Goal: Transaction & Acquisition: Purchase product/service

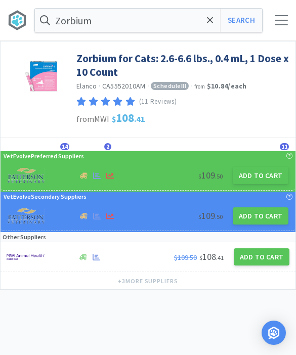
scroll to position [1, 0]
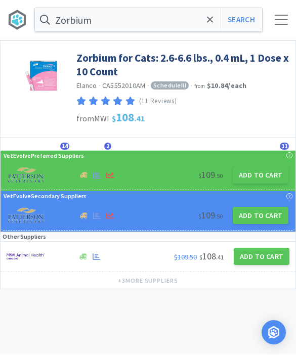
click at [279, 26] on div "Zorbium Search Orders Shopping Discuss Discuss 59 59" at bounding box center [148, 20] width 296 height 41
click at [280, 30] on div "Zorbium Search Orders Shopping Discuss Discuss 59 59" at bounding box center [148, 20] width 296 height 41
click at [281, 23] on div at bounding box center [281, 20] width 13 height 10
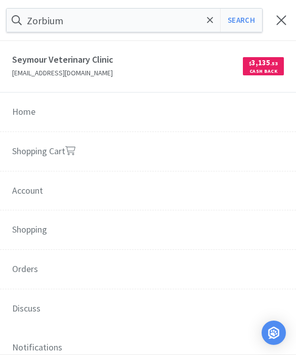
click at [39, 149] on link "Shopping Cart" at bounding box center [148, 152] width 296 height 40
select select "1"
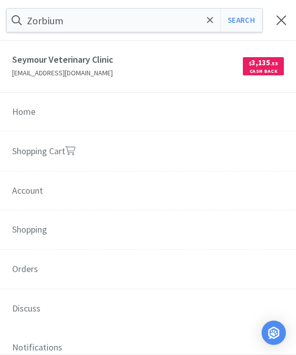
select select "2"
select select "1"
select select "2"
select select "3"
select select "2"
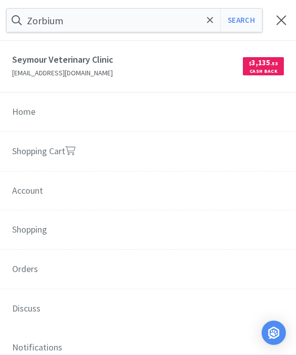
select select "6"
select select "3"
select select "1"
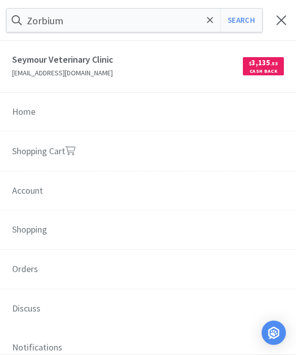
select select "2"
select select "3"
select select "1"
select select "2"
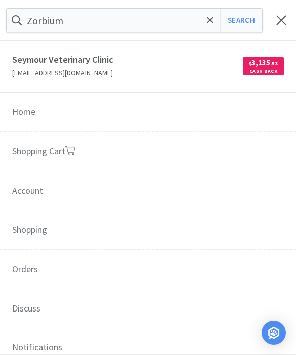
select select "1"
select select "3"
select select "1"
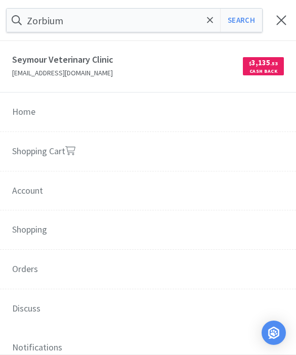
select select "1"
select select "2"
select select "1"
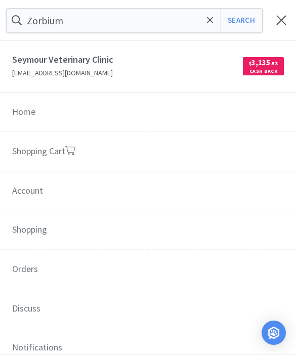
select select "3"
select select "5"
select select "3"
select select "1"
select select "2"
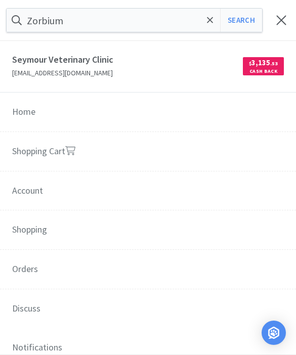
select select "1"
select select "2"
select select "3"
select select "2"
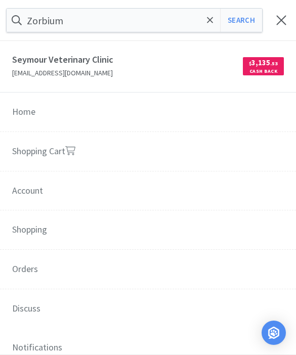
select select "2"
select select "1"
select select "2"
select select "1"
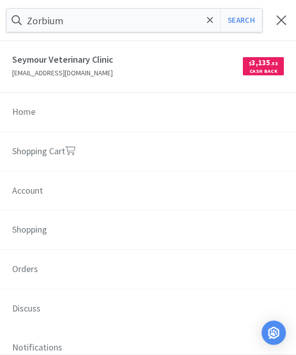
select select "1"
select select "2"
select select "1"
select select "2"
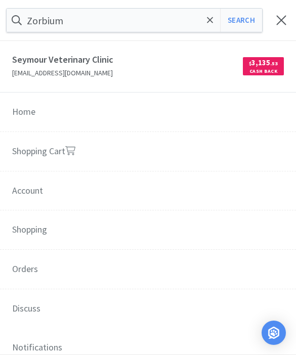
select select "2"
select select "3"
select select "4"
select select "1"
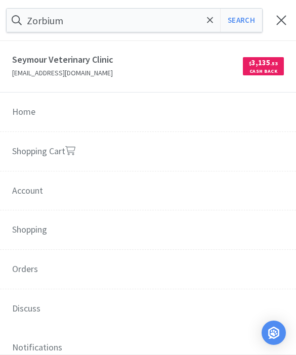
select select "2"
select select "5"
select select "1"
select select "3"
select select "1"
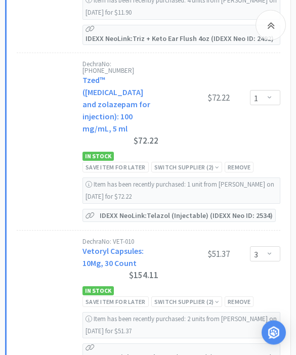
scroll to position [9872, 0]
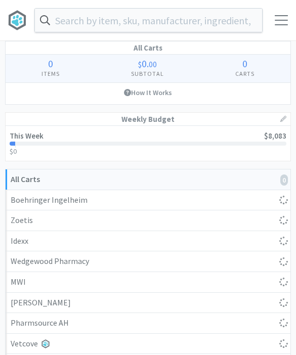
scroll to position [412, 0]
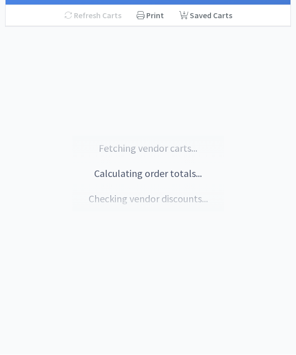
select select "1"
select select "2"
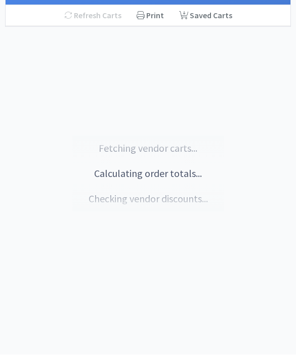
select select "1"
select select "2"
select select "3"
select select "2"
select select "6"
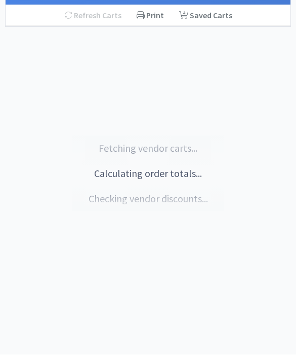
select select "1"
select select "3"
select select "1"
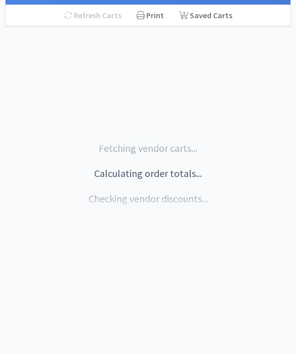
select select "2"
select select "3"
select select "1"
select select "2"
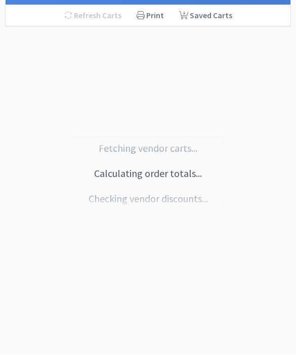
select select "1"
select select "3"
select select "1"
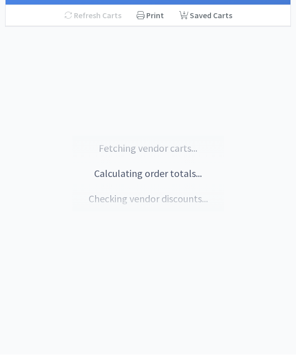
select select "1"
select select "2"
select select "1"
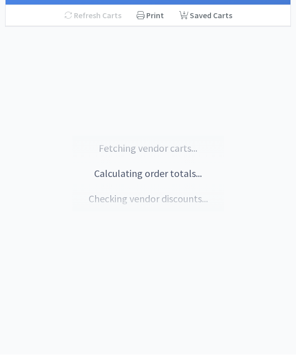
select select "3"
select select "5"
select select "3"
select select "1"
select select "2"
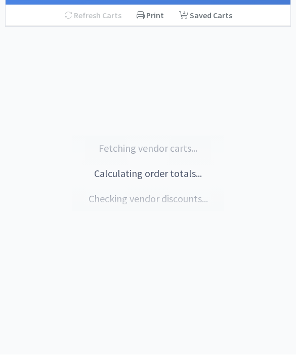
select select "1"
select select "2"
select select "3"
select select "2"
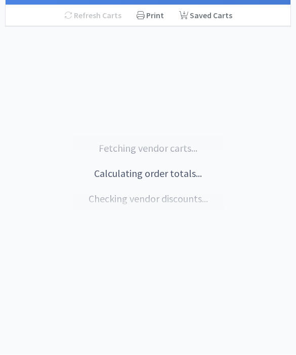
select select "2"
select select "1"
select select "2"
select select "1"
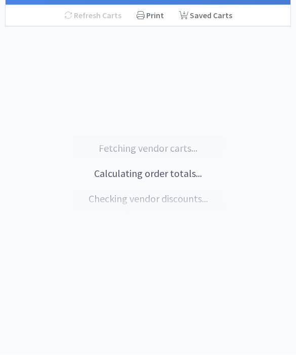
select select "1"
select select "2"
select select "1"
select select "2"
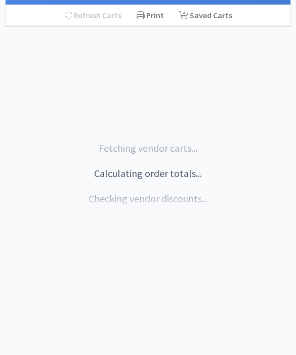
select select "2"
select select "3"
select select "4"
select select "1"
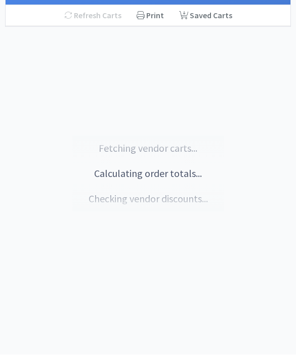
select select "2"
select select "5"
select select "1"
select select "3"
select select "1"
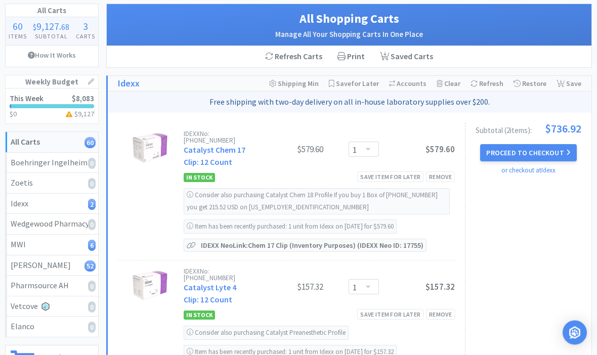
scroll to position [59, 0]
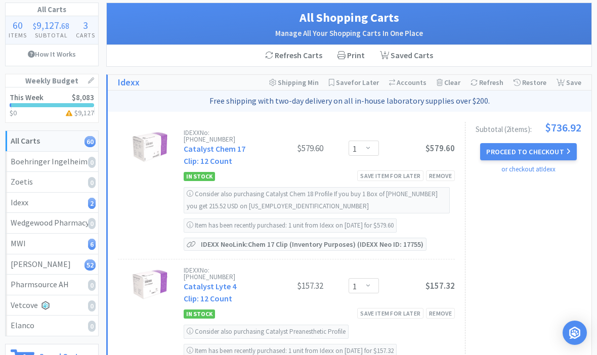
click at [30, 262] on div "Patterson 52" at bounding box center [52, 264] width 83 height 13
select select "2"
select select "6"
select select "1"
select select "3"
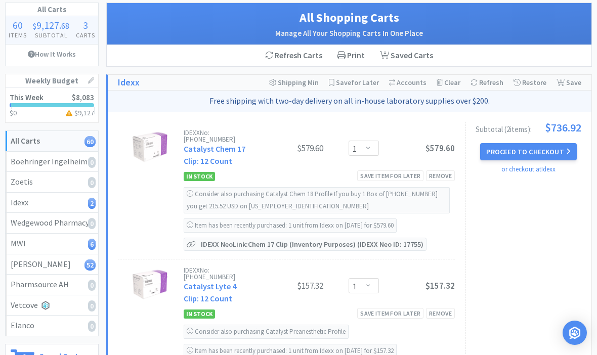
select select "1"
select select "2"
select select "3"
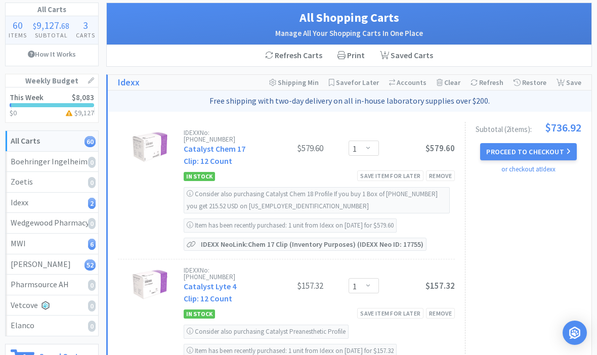
select select "1"
select select "2"
select select "1"
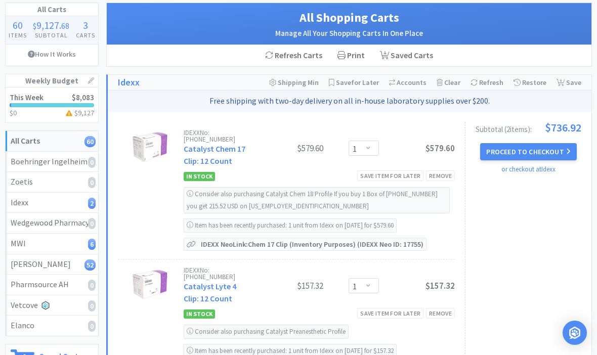
select select "1"
select select "3"
select select "1"
select select "2"
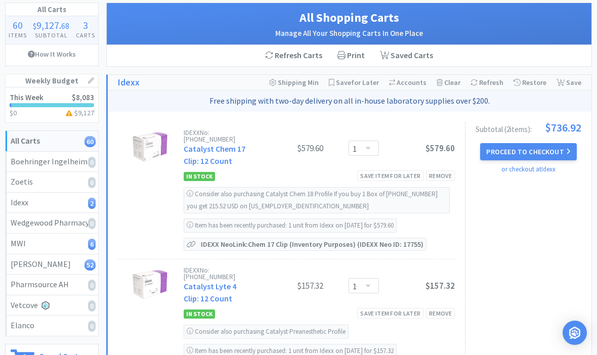
select select "1"
select select "3"
select select "5"
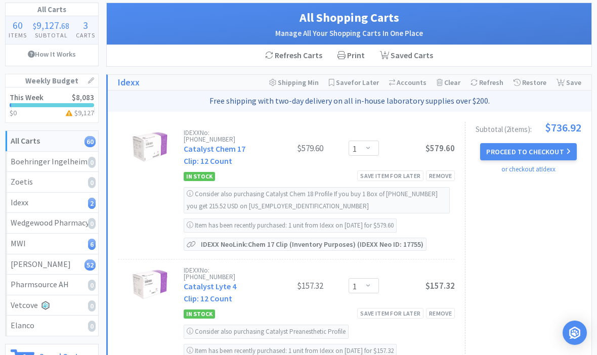
select select "3"
select select "1"
select select "2"
select select "1"
select select "2"
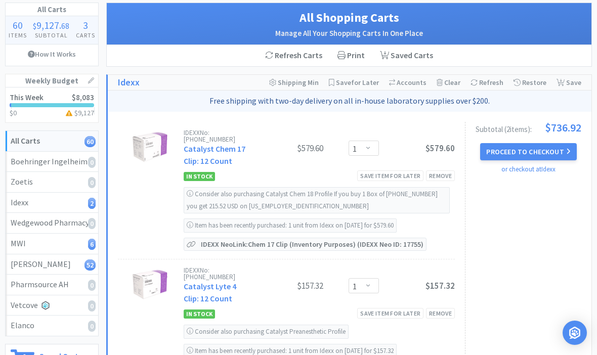
select select "3"
select select "2"
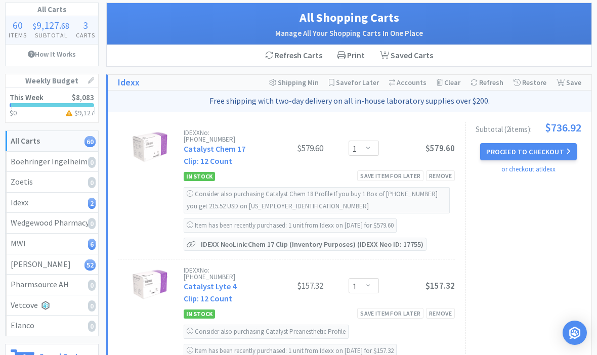
select select "1"
select select "2"
select select "1"
select select "2"
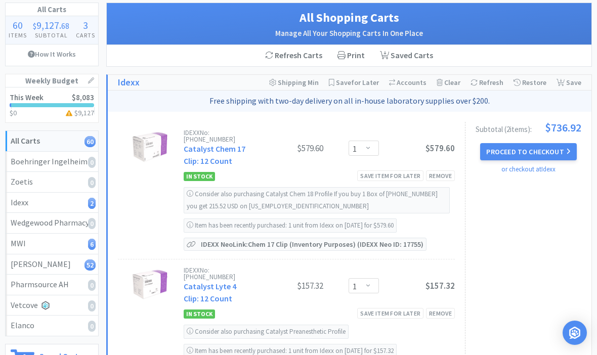
select select "1"
select select "2"
select select "3"
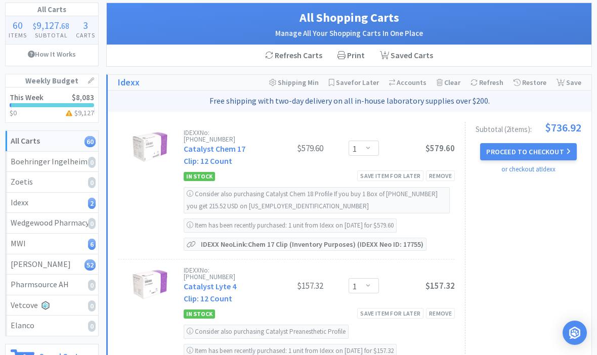
select select "4"
select select "1"
select select "2"
select select "5"
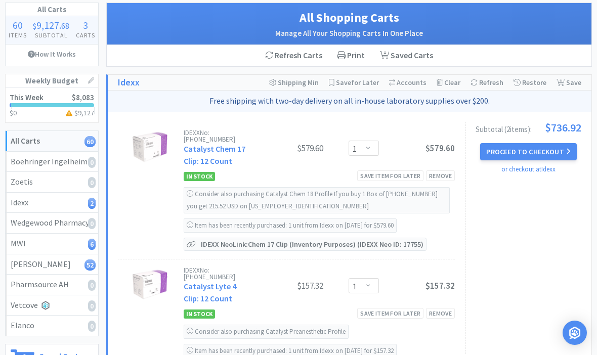
select select "1"
select select "3"
select select "1"
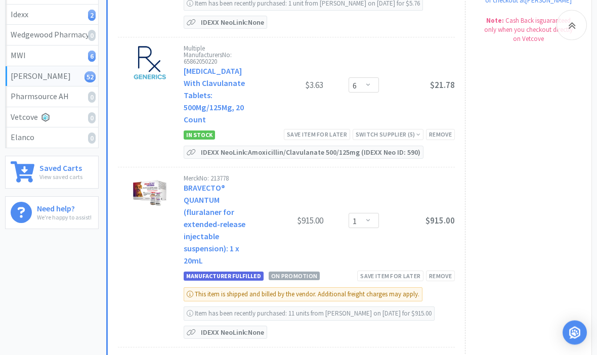
scroll to position [253, 0]
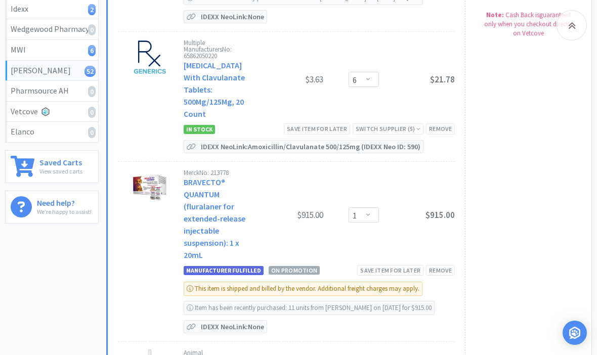
click at [237, 321] on p "IDEXX Neo Link: None" at bounding box center [232, 327] width 68 height 12
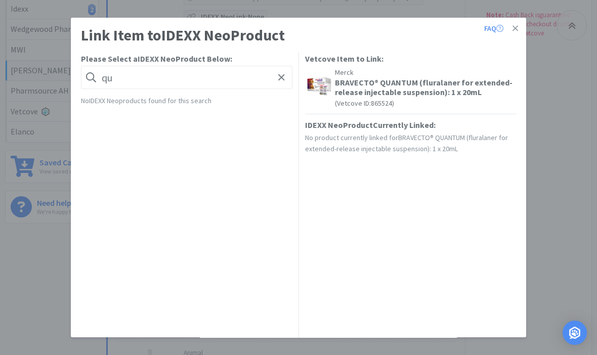
type input "q"
type input "Bravec"
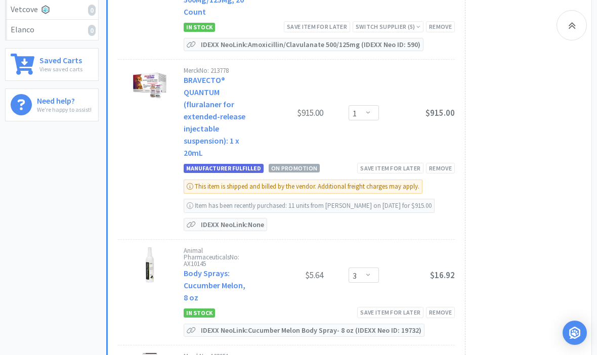
scroll to position [354, 0]
click at [205, 219] on div "IDEXX Neo Link: None" at bounding box center [226, 225] width 84 height 13
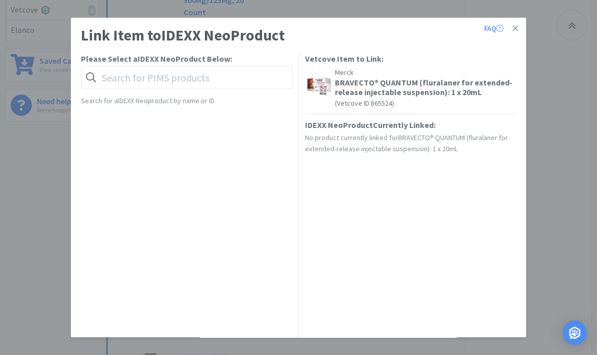
click at [296, 31] on icon at bounding box center [516, 28] width 6 height 9
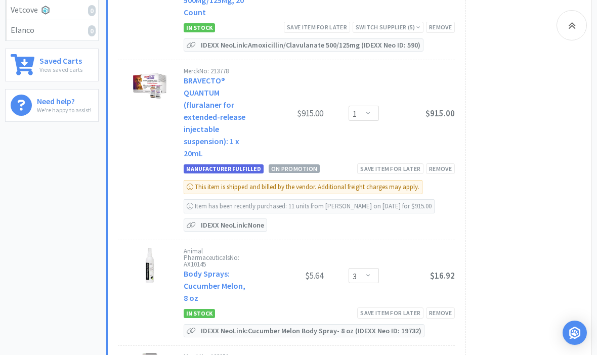
click at [228, 219] on p "IDEXX Neo Link: None" at bounding box center [232, 225] width 68 height 12
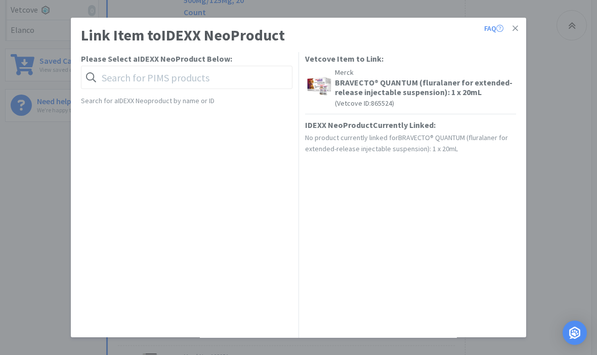
click at [296, 95] on h5 "BRAVECTO® QUANTUM (fluralaner for extended-release injectable suspension): 1 x …" at bounding box center [425, 87] width 180 height 19
click at [296, 94] on h5 "BRAVECTO® QUANTUM (fluralaner for extended-release injectable suspension): 1 x …" at bounding box center [425, 87] width 180 height 19
click at [296, 79] on div "Merck BRAVECTO® QUANTUM (fluralaner for extended-release injectable suspension)…" at bounding box center [423, 87] width 183 height 37
click at [118, 83] on input "text" at bounding box center [187, 77] width 212 height 23
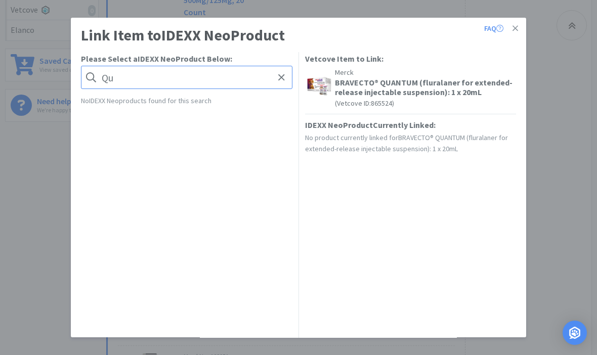
type input "Q"
type input "Brave"
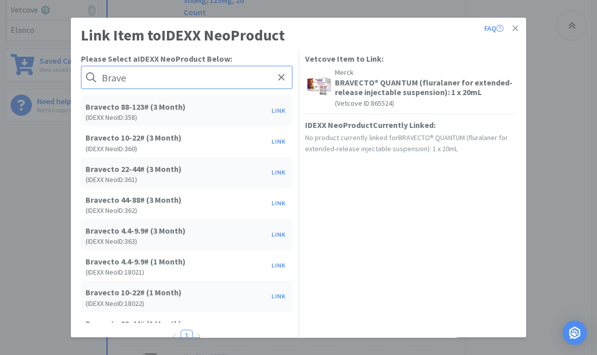
scroll to position [0, 0]
click at [296, 30] on link at bounding box center [516, 29] width 18 height 22
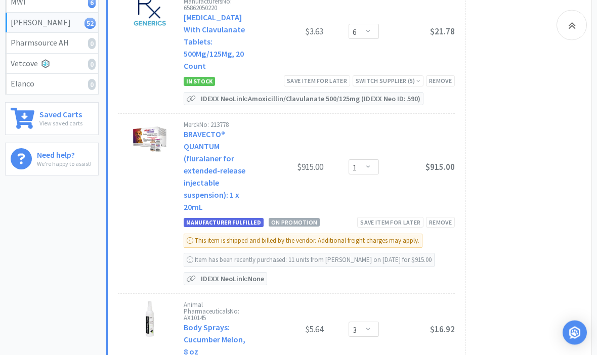
scroll to position [329, 0]
